Goal: Transaction & Acquisition: Purchase product/service

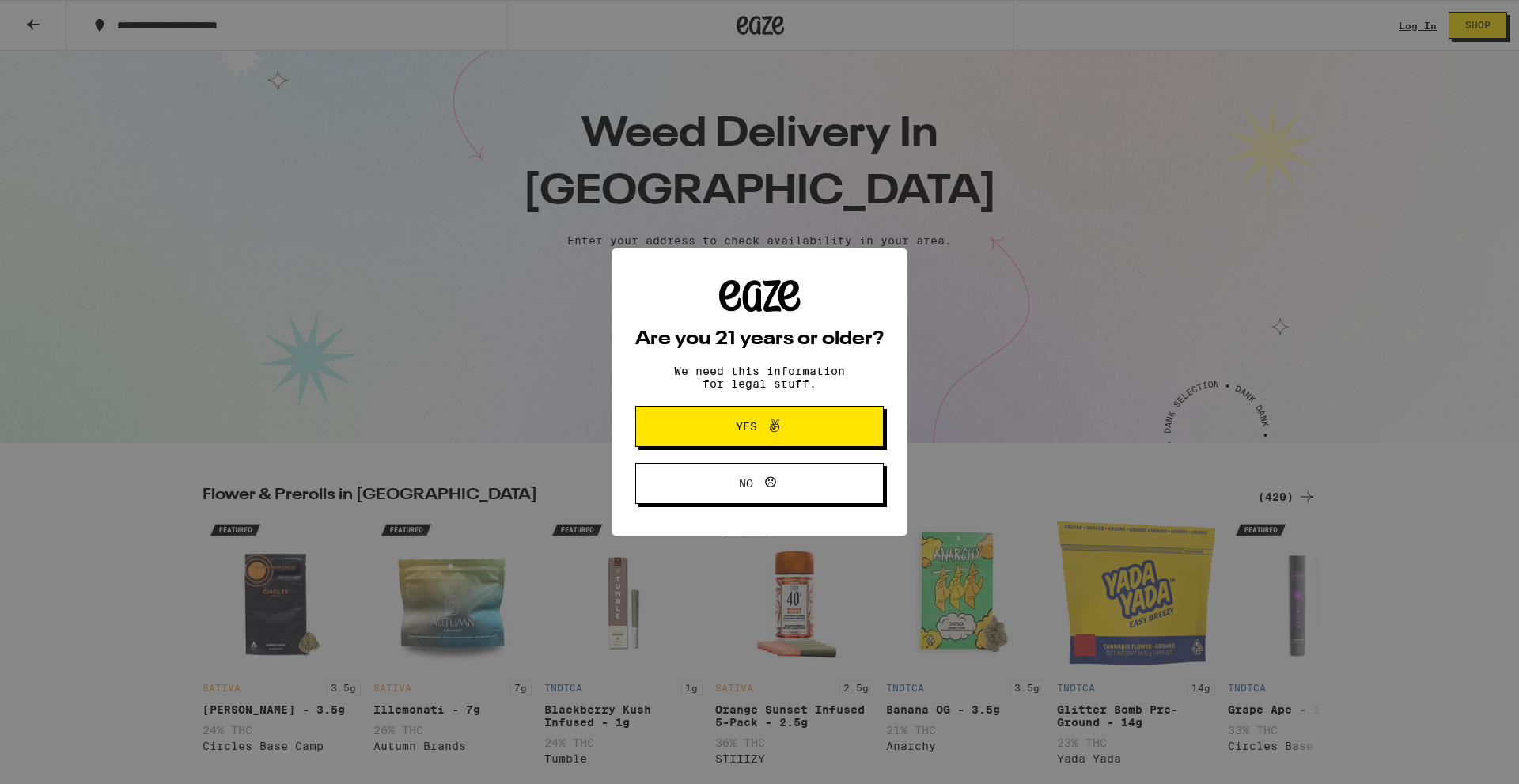
click at [776, 426] on icon at bounding box center [775, 425] width 9 height 14
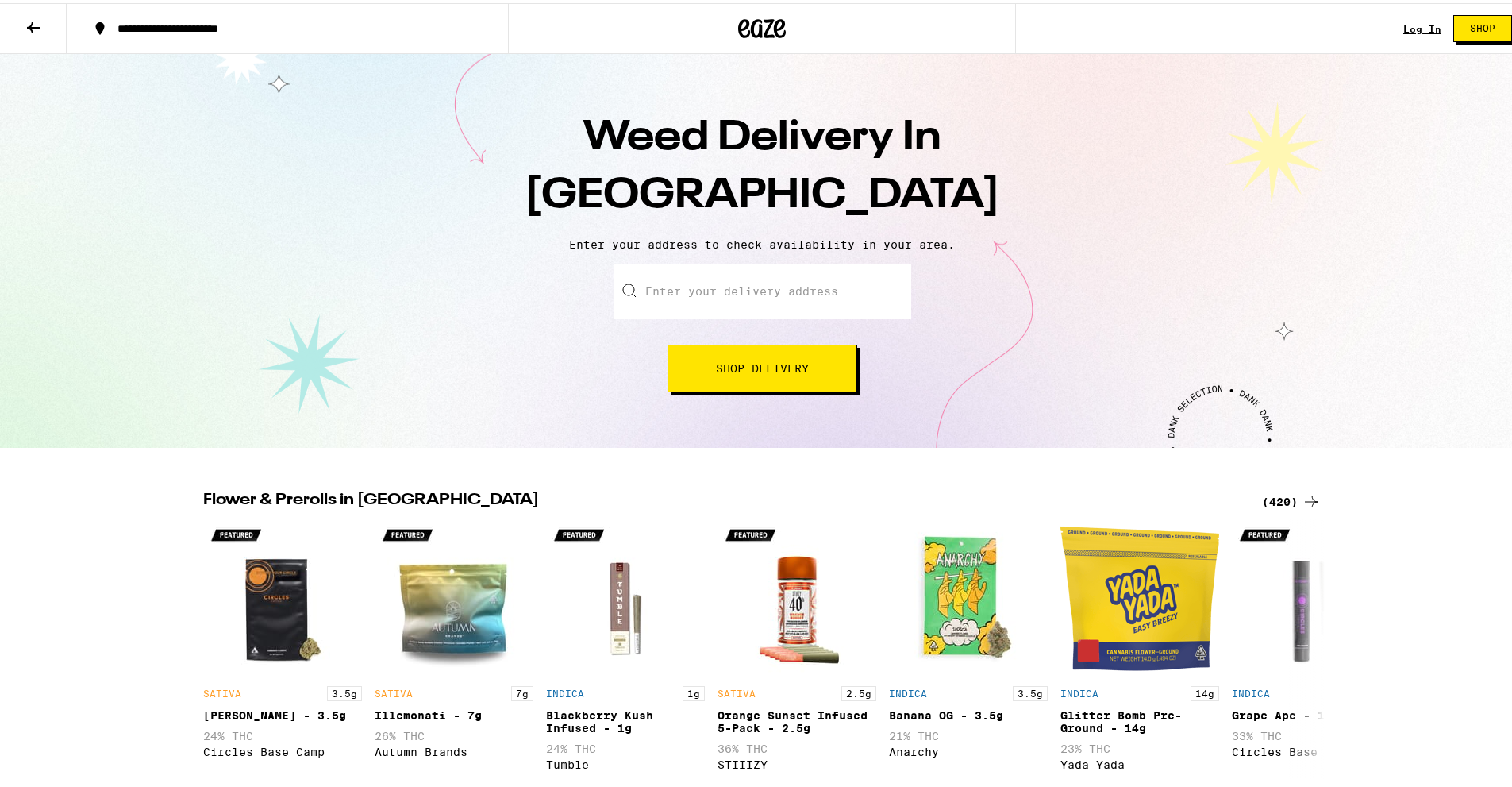
click at [744, 289] on input "Enter your delivery address" at bounding box center [763, 288] width 298 height 56
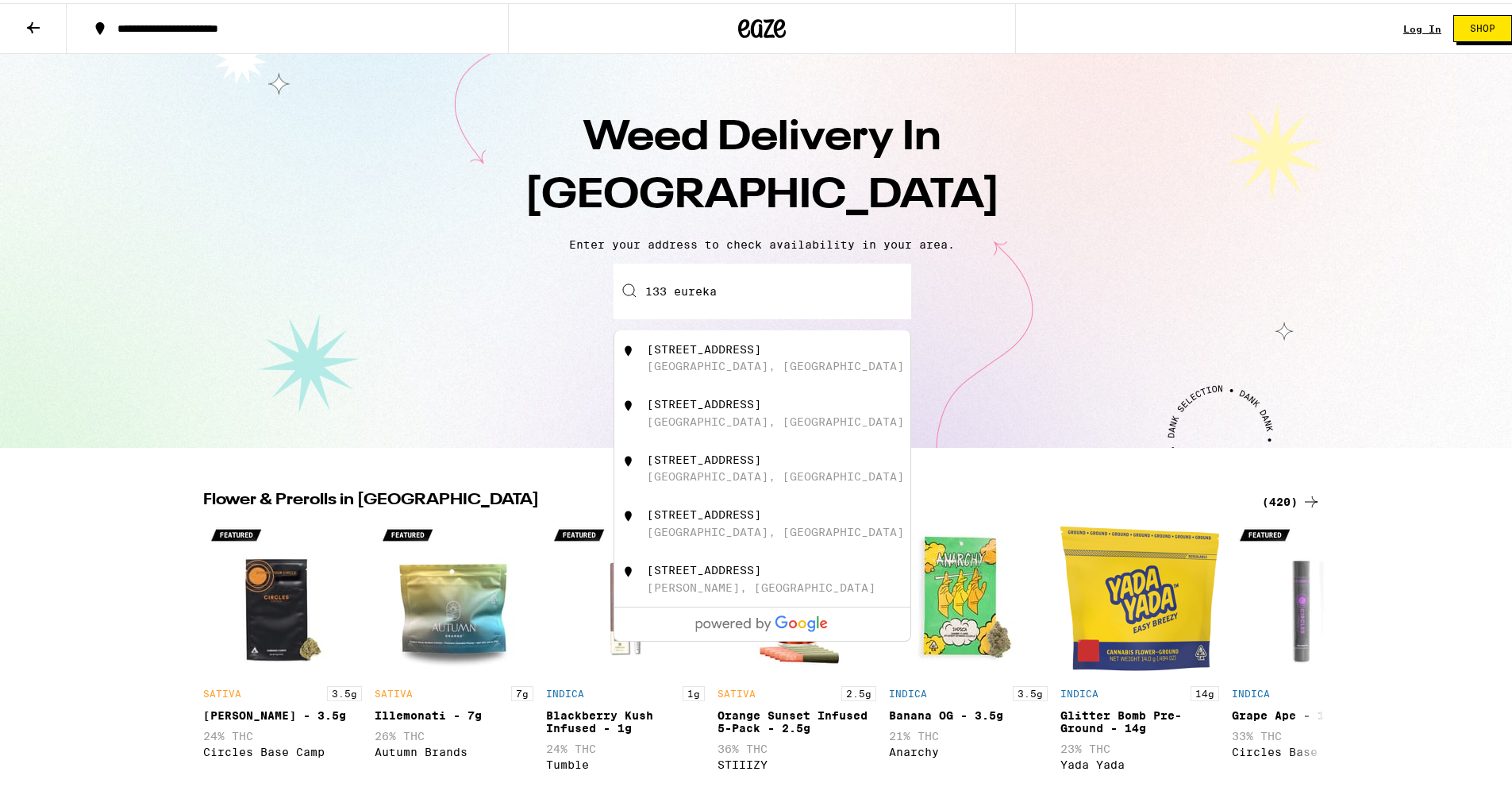
click at [638, 364] on div "[STREET_ADDRESS]" at bounding box center [763, 355] width 296 height 56
type input "[STREET_ADDRESS]"
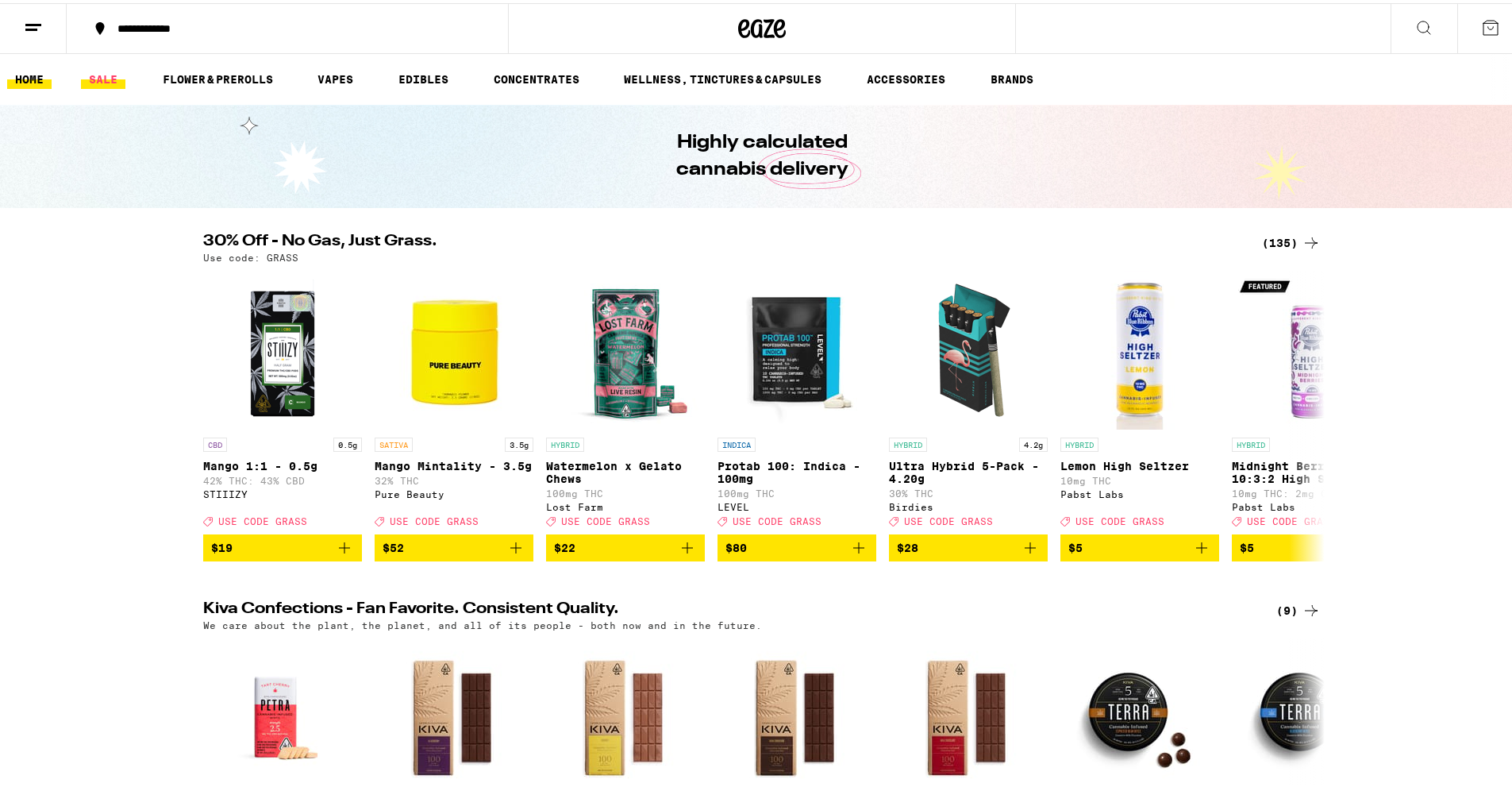
click at [102, 78] on link "SALE" at bounding box center [103, 76] width 45 height 19
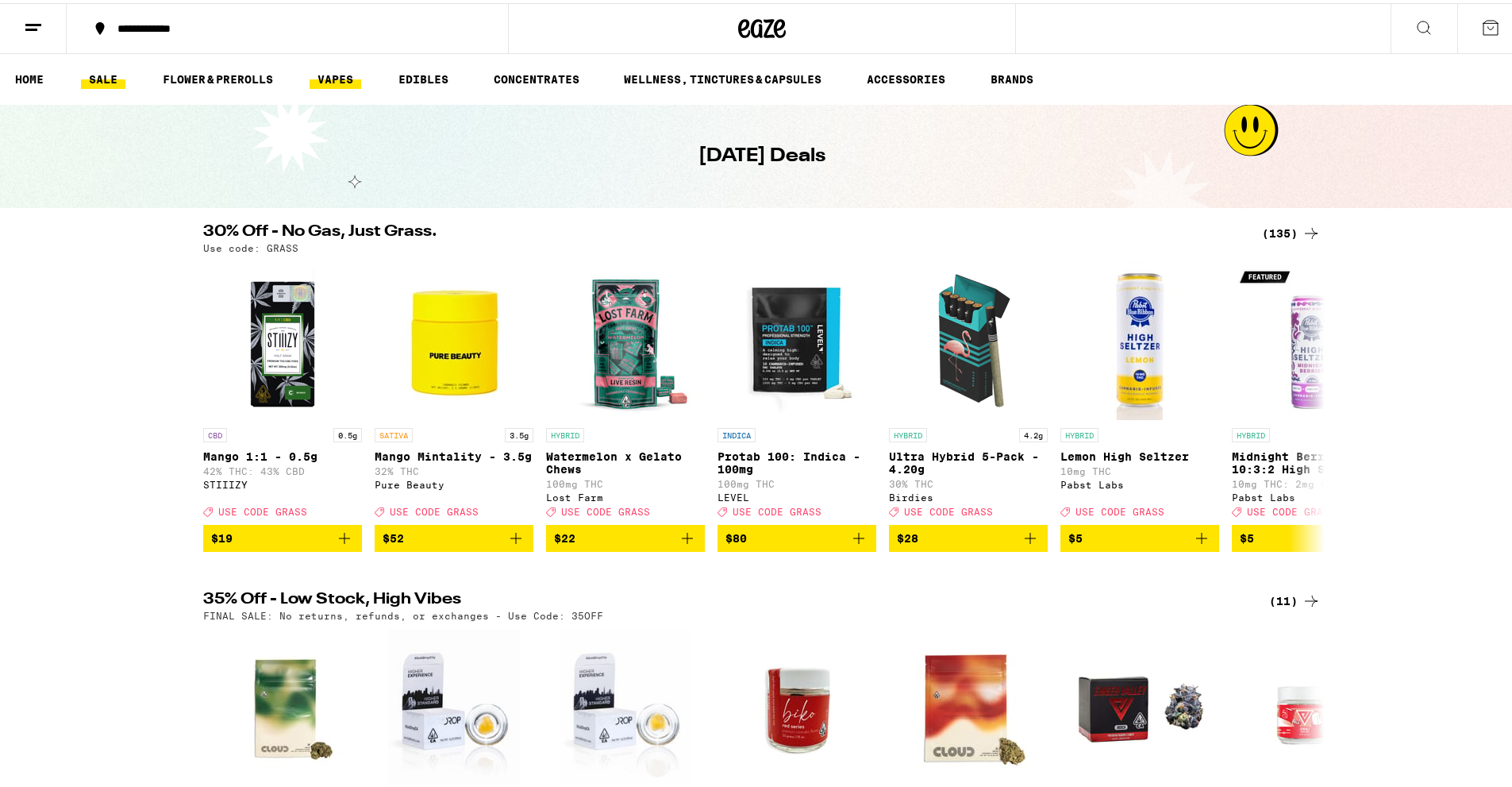
click at [328, 74] on link "VAPES" at bounding box center [335, 76] width 51 height 19
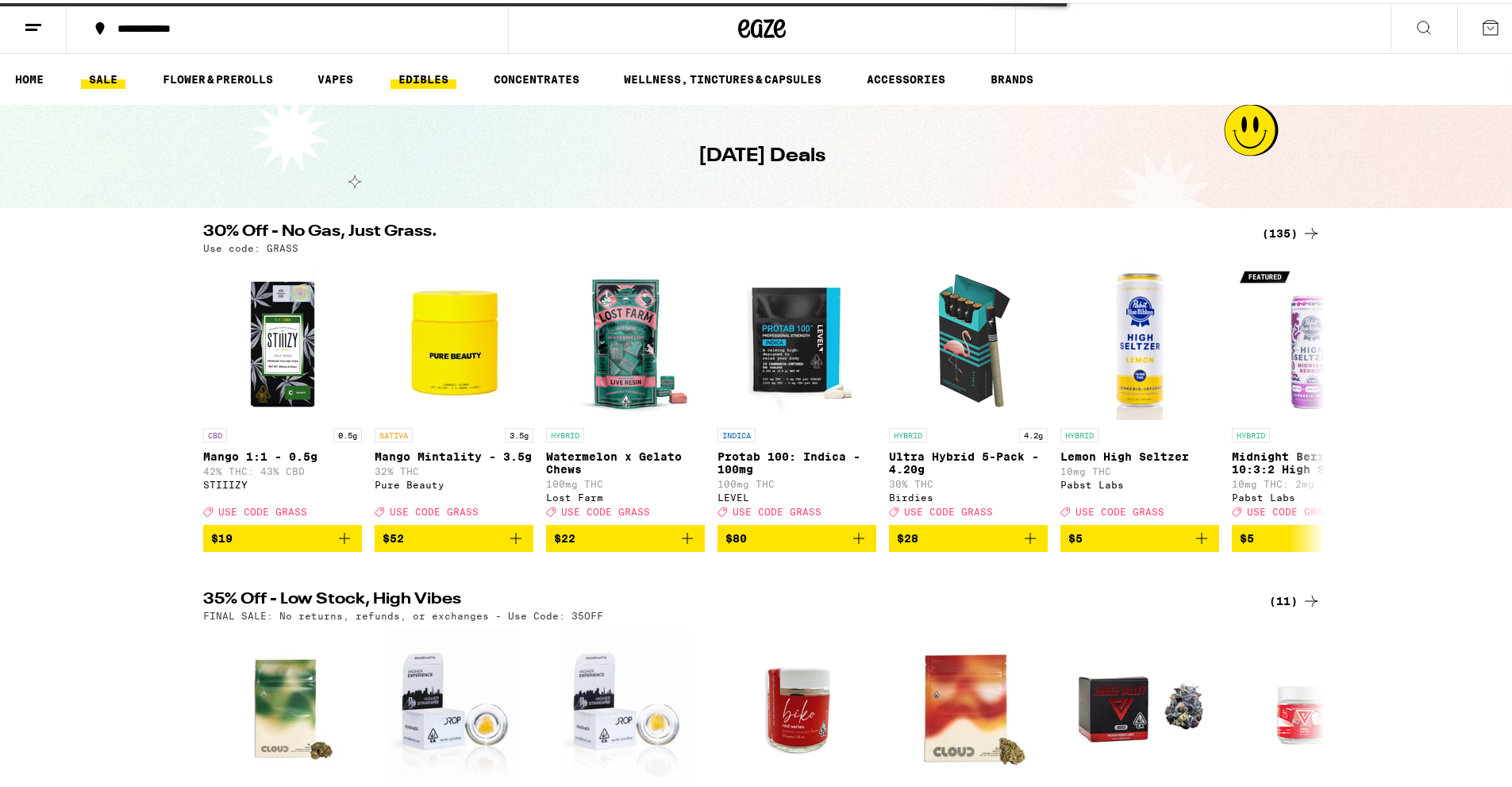
click at [430, 79] on link "EDIBLES" at bounding box center [423, 76] width 66 height 19
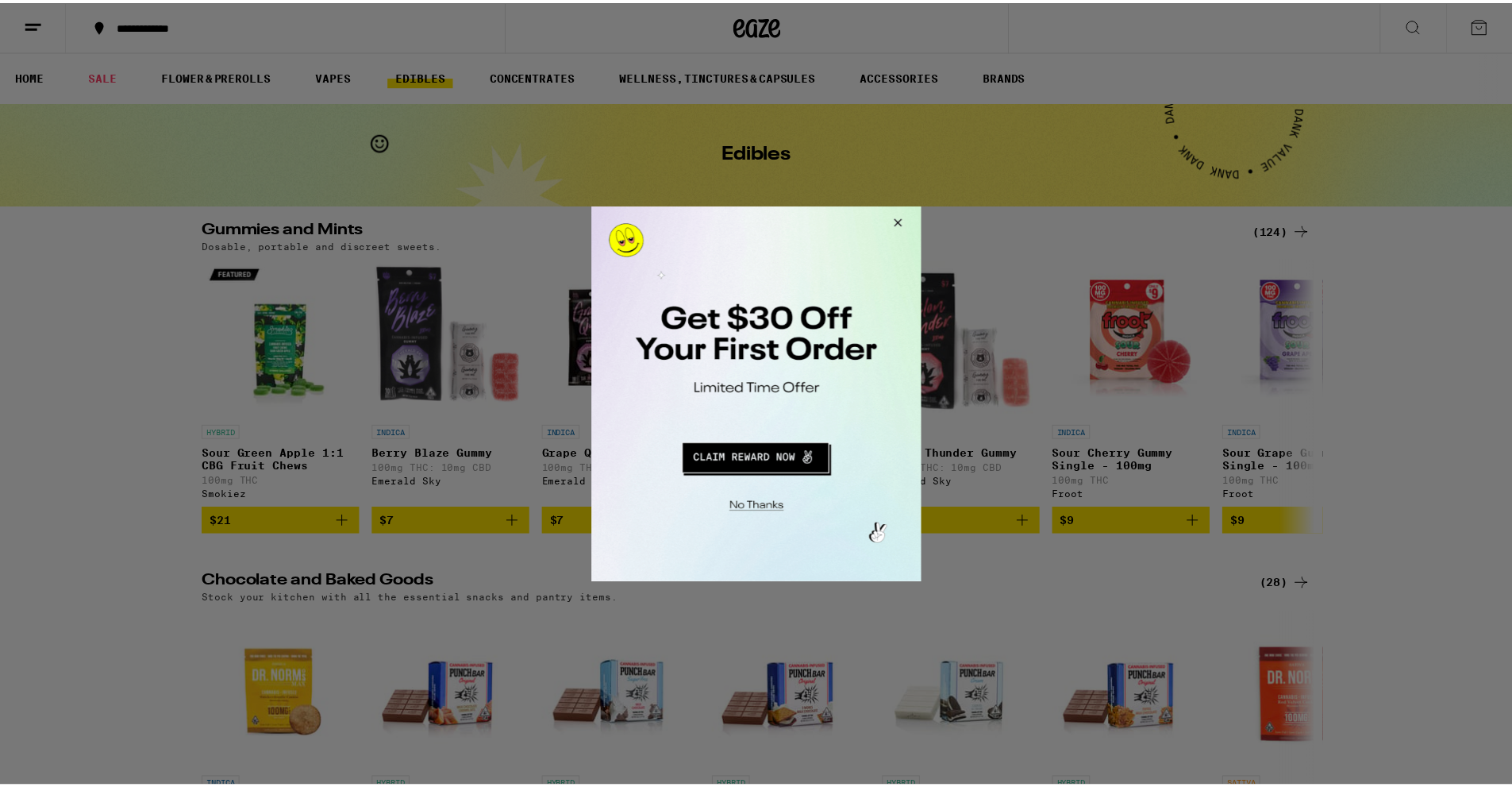
drag, startPoint x: 907, startPoint y: 218, endPoint x: 1558, endPoint y: 419, distance: 681.3
click at [907, 218] on button "Close Modal" at bounding box center [897, 224] width 43 height 38
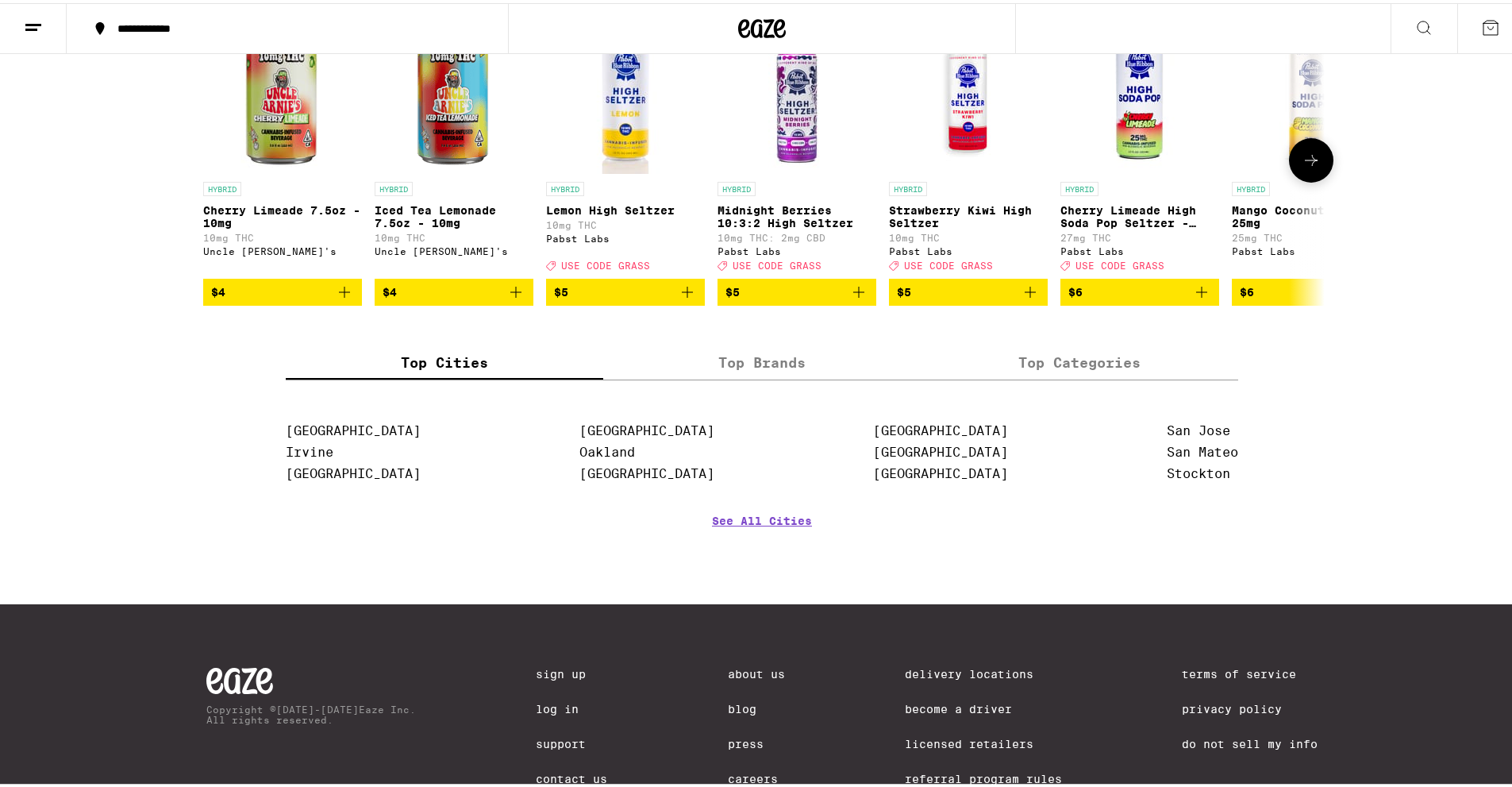
scroll to position [1033, 0]
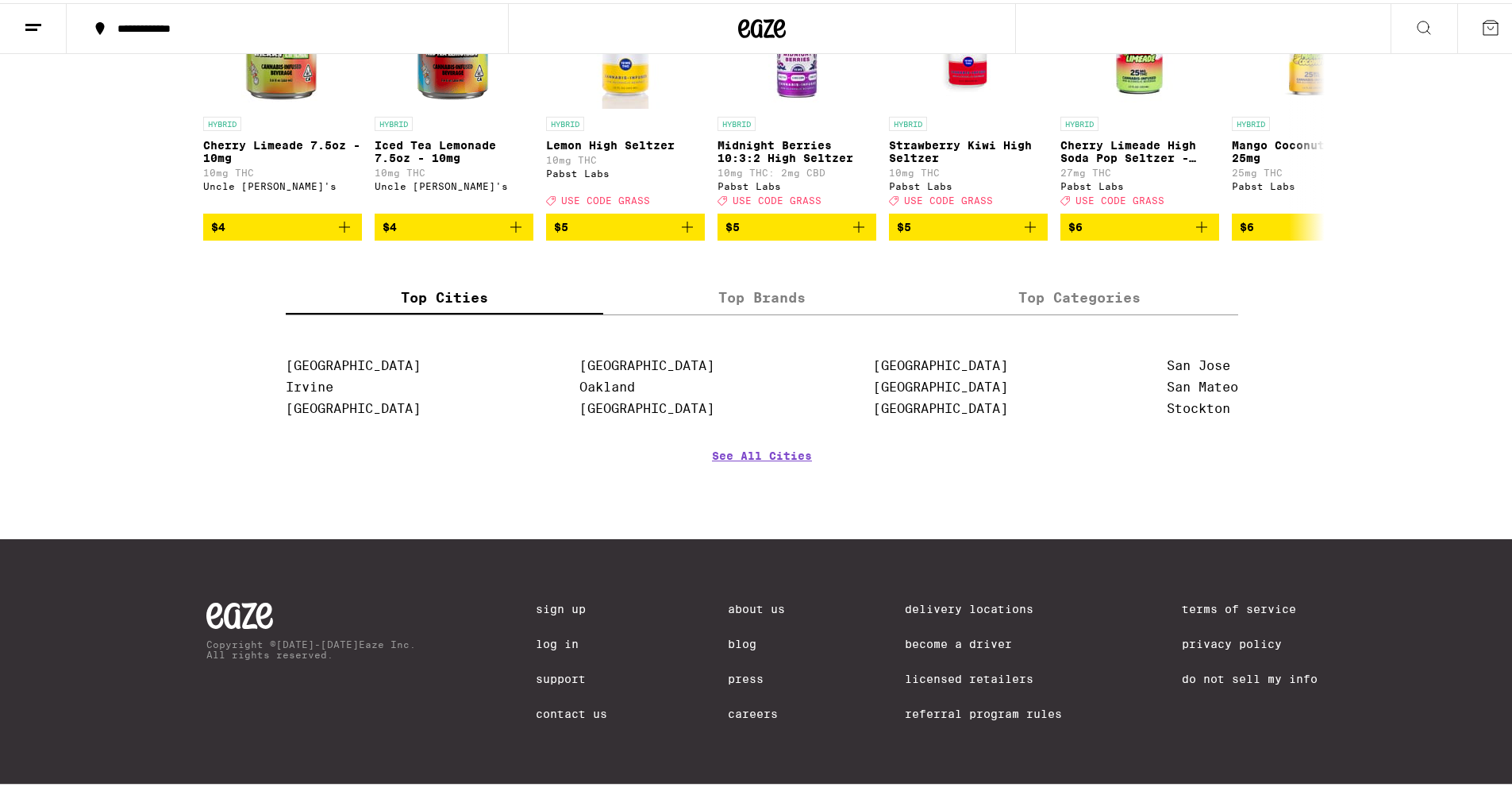
click at [989, 299] on label "Top Categories" at bounding box center [1079, 294] width 317 height 34
click at [0, 0] on input "Top Categories" at bounding box center [0, 0] width 0 height 0
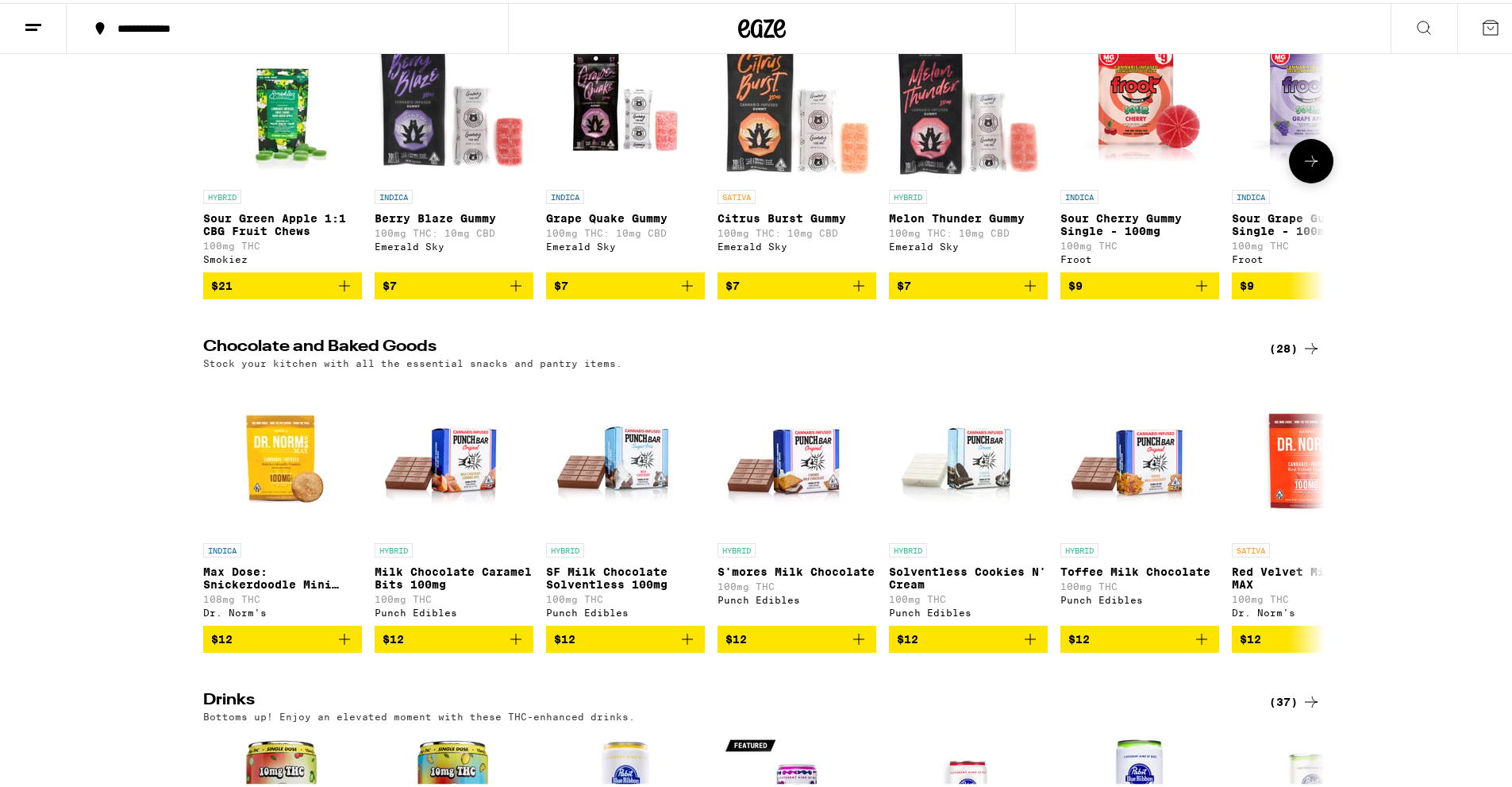
scroll to position [0, 0]
